Goal: Transaction & Acquisition: Purchase product/service

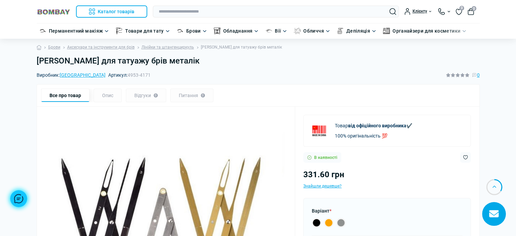
drag, startPoint x: 348, startPoint y: 184, endPoint x: 362, endPoint y: 62, distance: 122.9
click at [53, 60] on h1 "[PERSON_NAME] для татуажу брів металік" at bounding box center [258, 61] width 443 height 10
drag, startPoint x: 53, startPoint y: 60, endPoint x: 48, endPoint y: 62, distance: 5.4
click at [48, 62] on h1 "[PERSON_NAME] для татуажу брів металік" at bounding box center [258, 61] width 443 height 10
copy h1 "Циркуль"
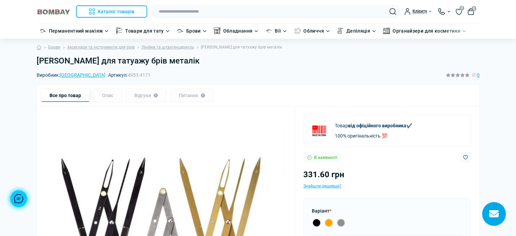
click at [234, 66] on div "[PERSON_NAME] для татуажу брів металік" at bounding box center [258, 63] width 451 height 15
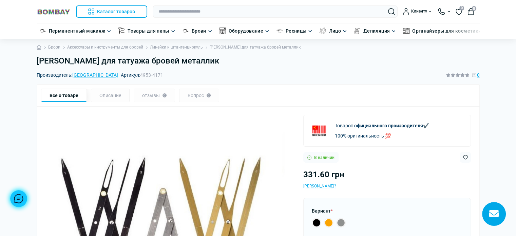
click at [61, 58] on font "[PERSON_NAME] для татуажа бровей металлик" at bounding box center [128, 61] width 183 height 10
drag, startPoint x: 61, startPoint y: 58, endPoint x: 54, endPoint y: 57, distance: 6.5
click at [54, 57] on font "[PERSON_NAME] для татуажа бровей металлик" at bounding box center [128, 61] width 183 height 10
copy font "Циркуль"
click at [239, 63] on h1 "[PERSON_NAME] для татуажа бровей металлик" at bounding box center [258, 61] width 443 height 10
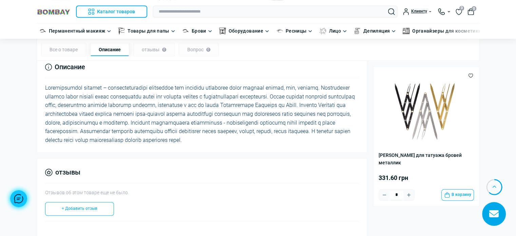
scroll to position [475, 0]
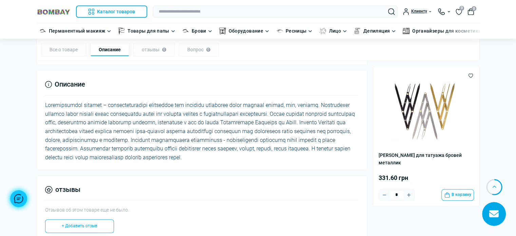
click at [50, 101] on div at bounding box center [202, 131] width 314 height 61
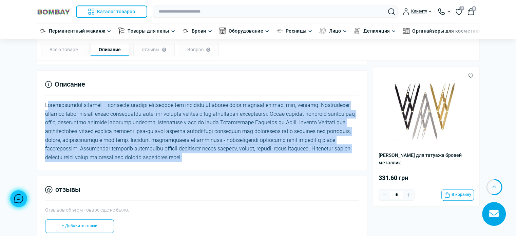
drag, startPoint x: 50, startPoint y: 99, endPoint x: 146, endPoint y: 168, distance: 118.7
click at [146, 162] on div at bounding box center [202, 131] width 314 height 61
copy font "Loremipsumdol sitamet – consecteturadipi elitseddoe tem incididu utlaboree dolo…"
